Goal: Task Accomplishment & Management: Manage account settings

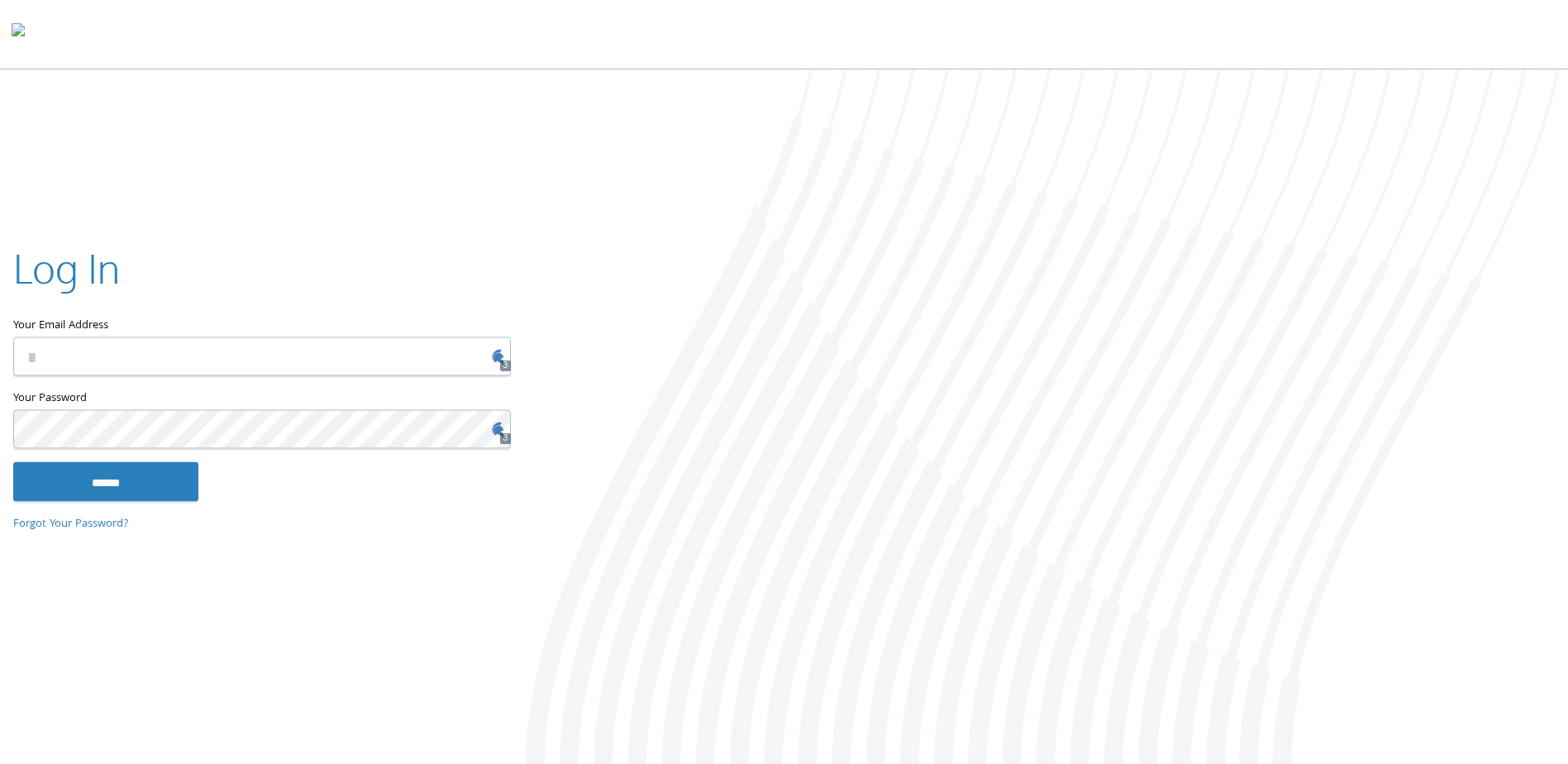
type input "**********"
click at [140, 494] on input "******" at bounding box center [105, 481] width 185 height 39
